Goal: Transaction & Acquisition: Purchase product/service

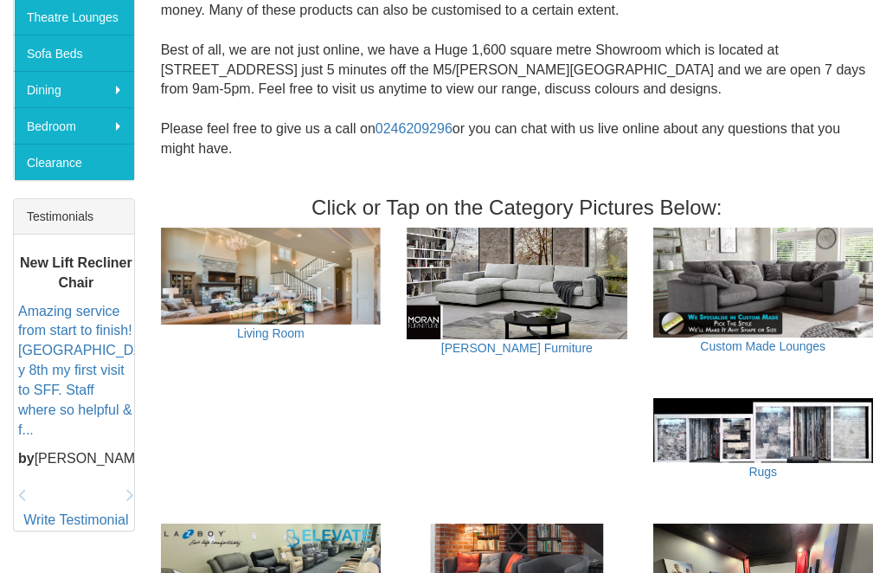
scroll to position [549, 0]
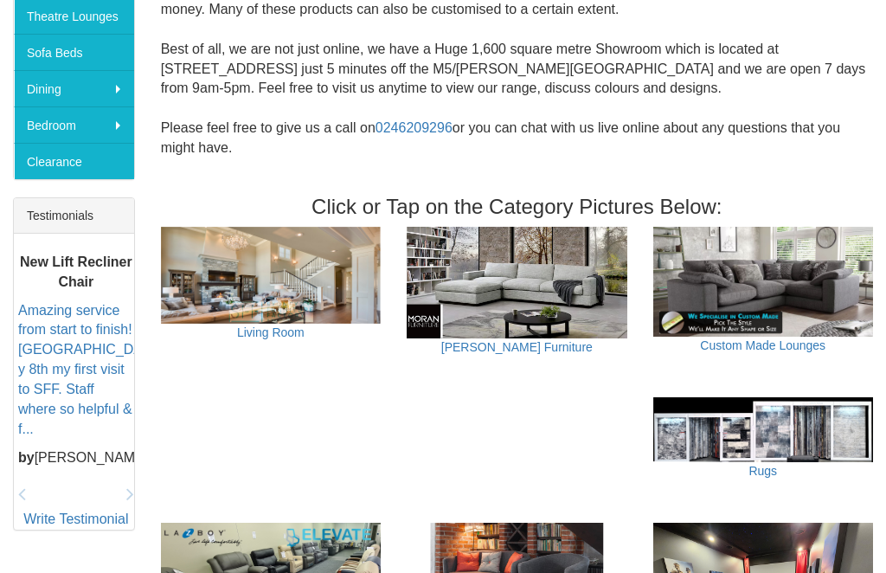
click at [551, 260] on img at bounding box center [517, 284] width 220 height 112
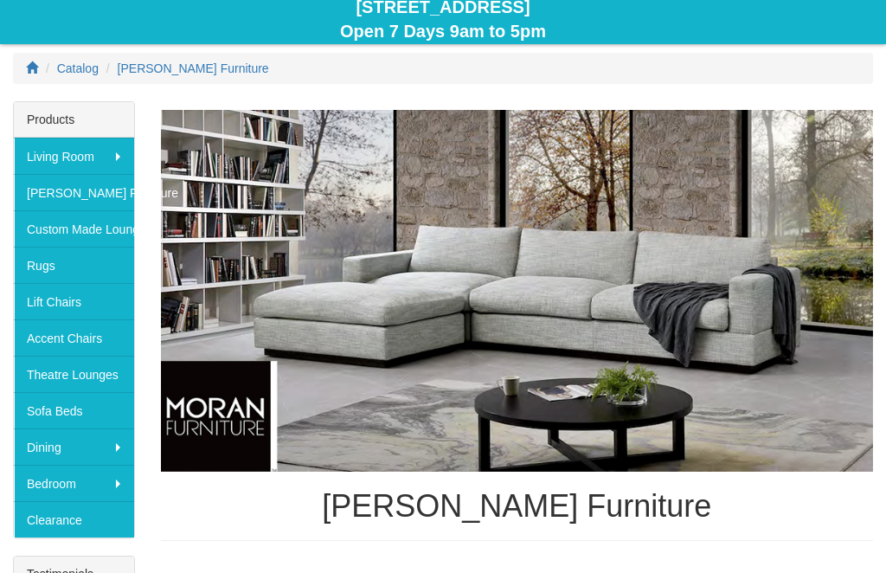
scroll to position [188, 0]
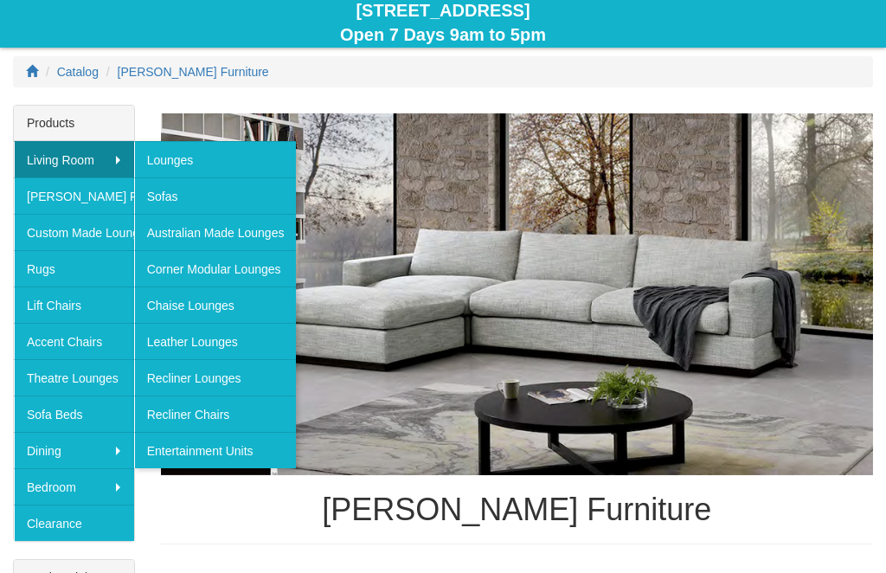
click at [167, 153] on link "Lounges" at bounding box center [215, 159] width 163 height 36
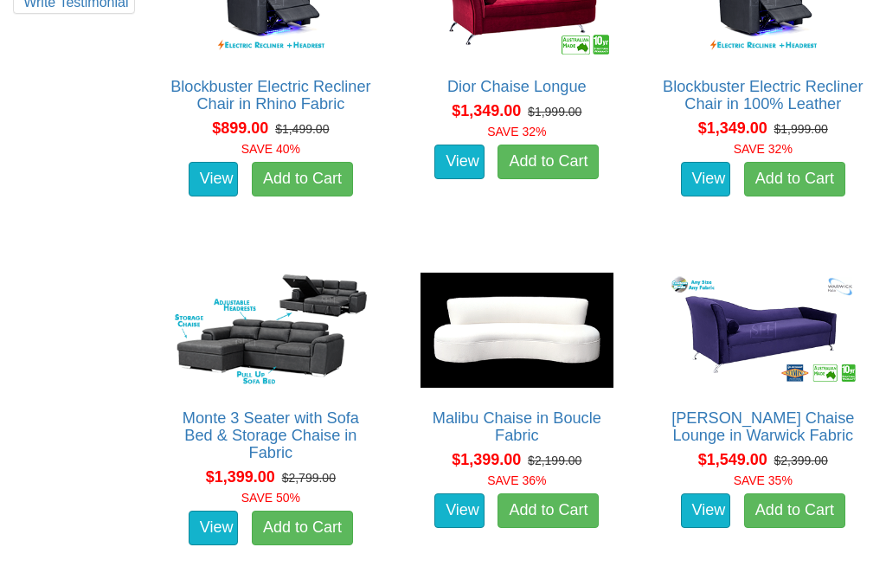
scroll to position [1058, 0]
click at [239, 325] on img at bounding box center [270, 330] width 201 height 124
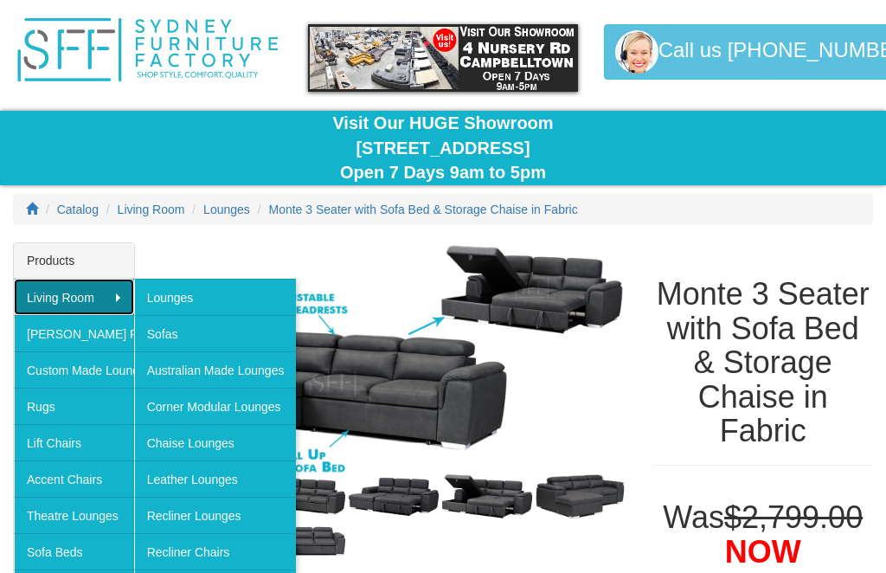
scroll to position [53, 0]
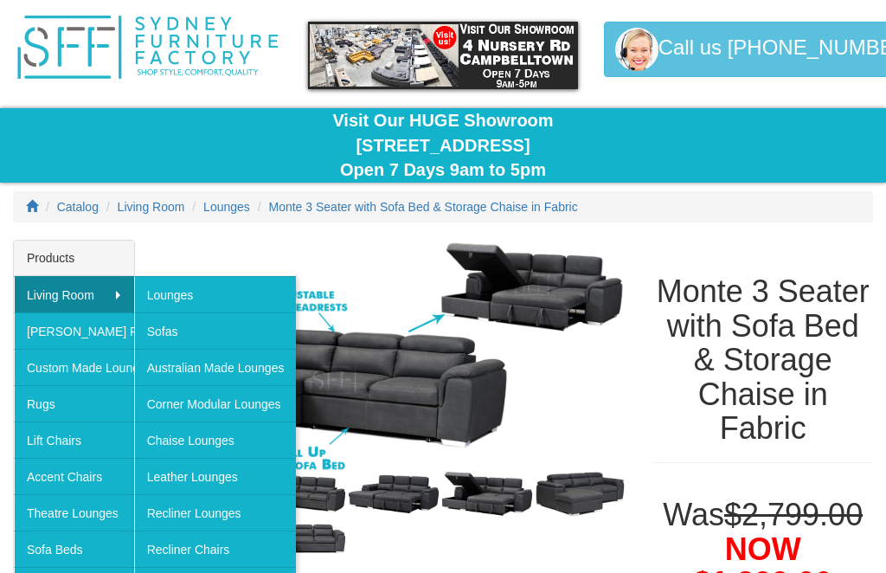
click at [645, 422] on div "Monte 3 Seater with Sofa Bed & Storage Chaise in Fabric" at bounding box center [763, 360] width 246 height 241
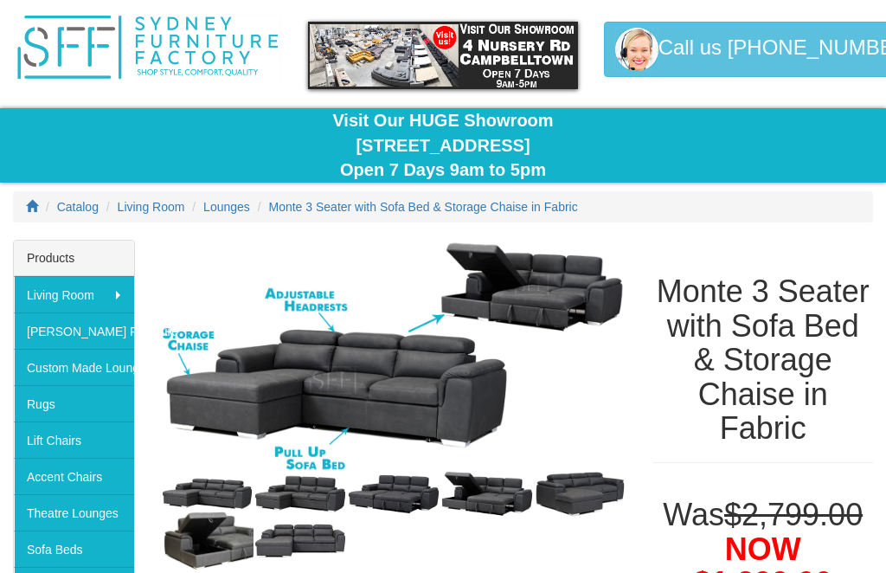
click at [177, 241] on img at bounding box center [394, 356] width 466 height 233
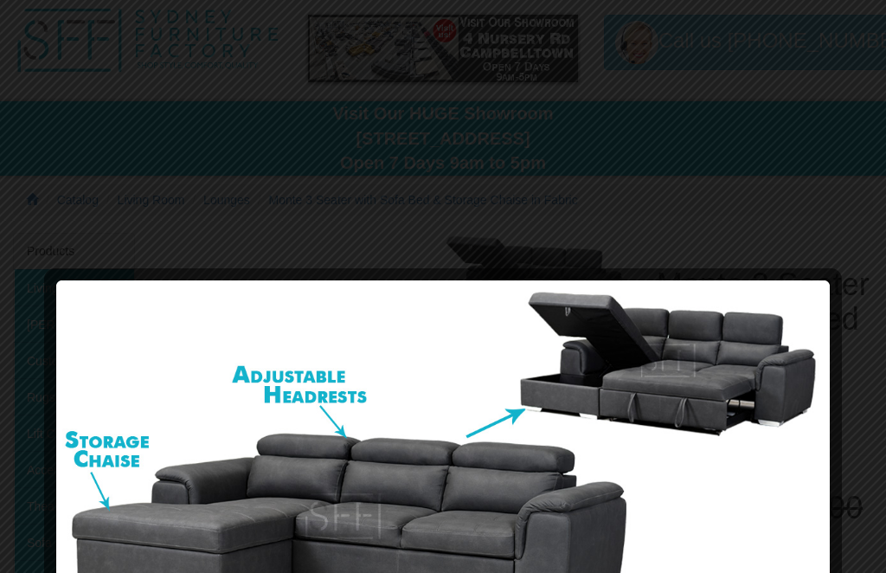
scroll to position [0, 0]
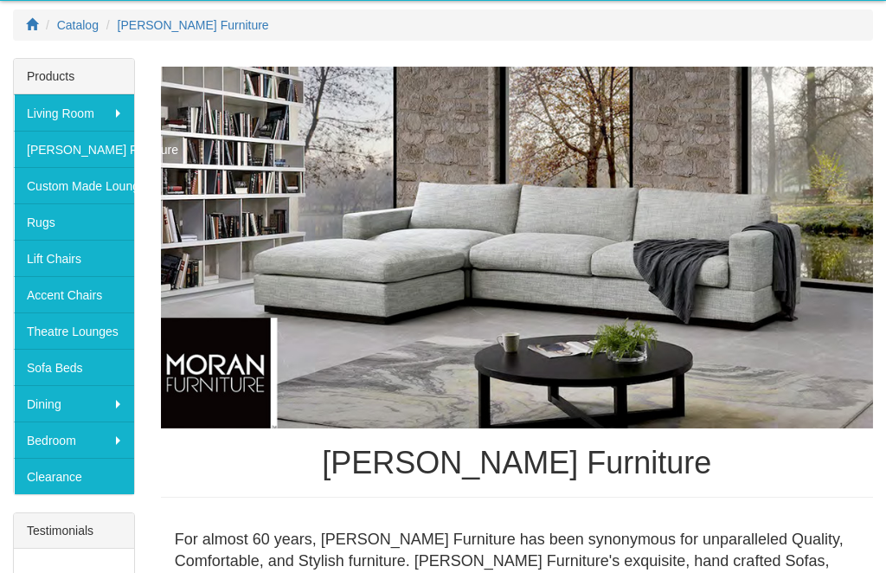
scroll to position [241, 0]
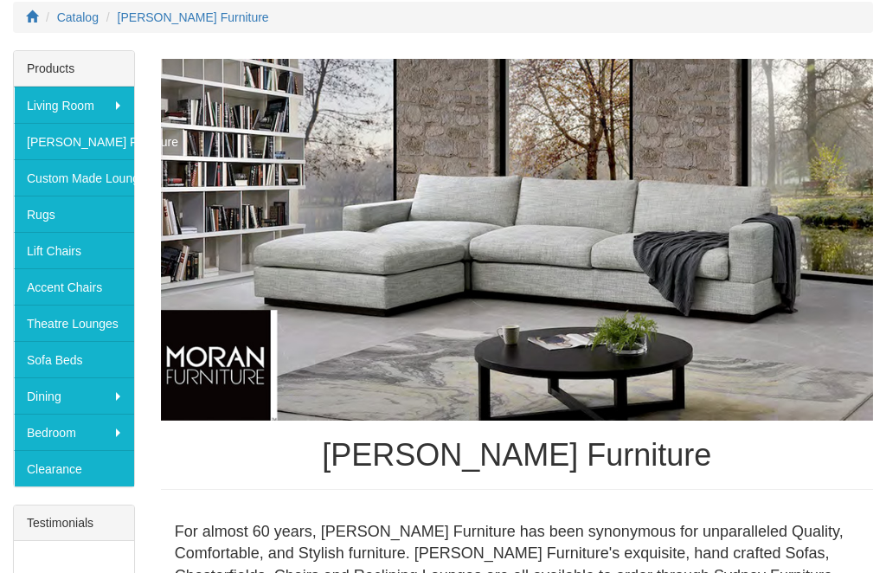
click at [768, 331] on img at bounding box center [517, 241] width 712 height 362
click at [763, 319] on img at bounding box center [517, 240] width 712 height 362
click at [762, 313] on img at bounding box center [517, 240] width 712 height 362
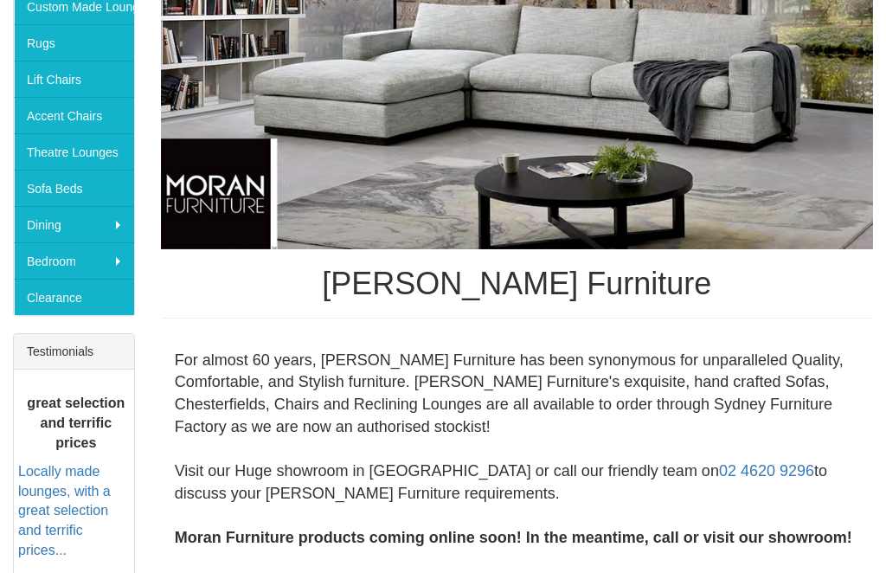
scroll to position [402, 0]
